Goal: Information Seeking & Learning: Learn about a topic

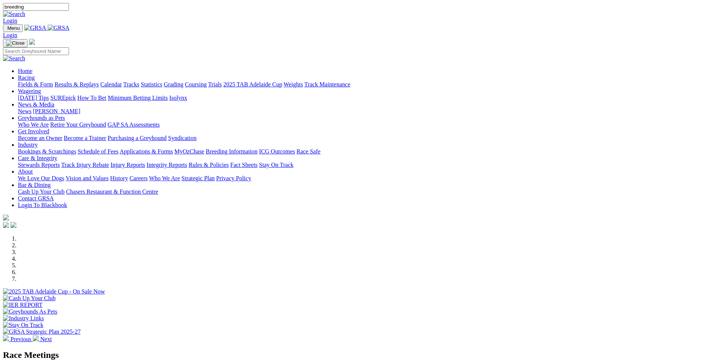
type input "breeding"
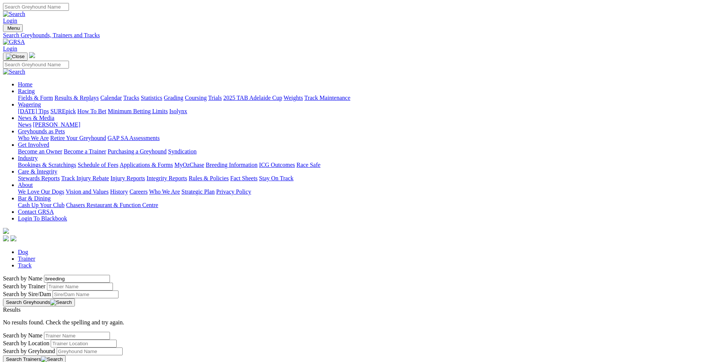
click at [62, 148] on link "Become an Owner" at bounding box center [40, 151] width 44 height 6
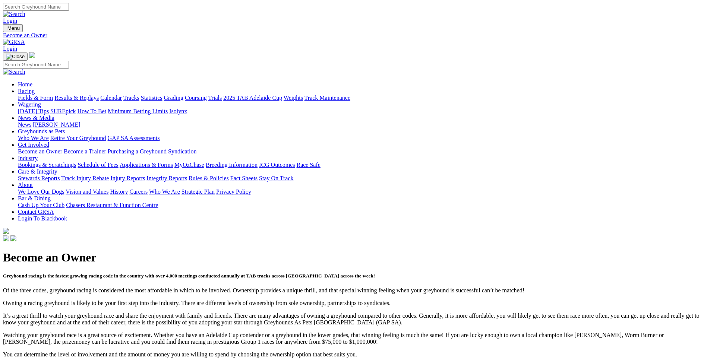
click at [69, 9] on input "Search" at bounding box center [36, 7] width 66 height 8
type input "form"
